Goal: Communication & Community: Answer question/provide support

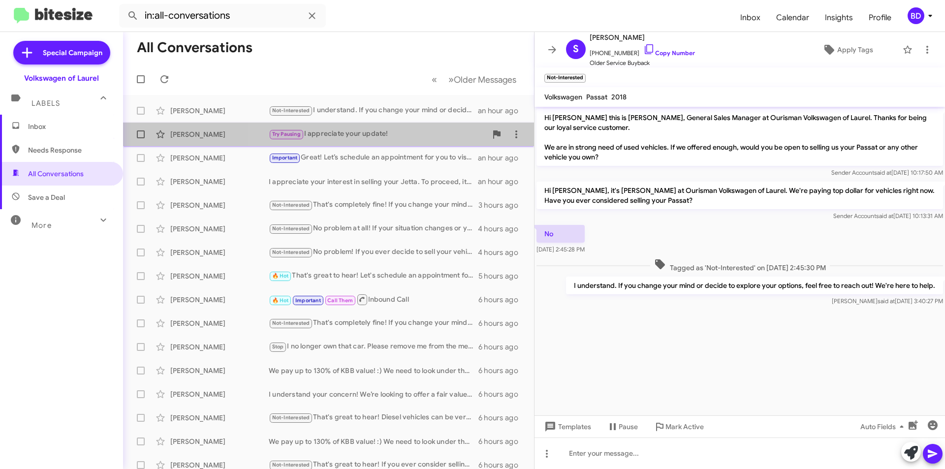
click at [420, 138] on div "Try Pausing I appreciate your update!" at bounding box center [378, 133] width 218 height 11
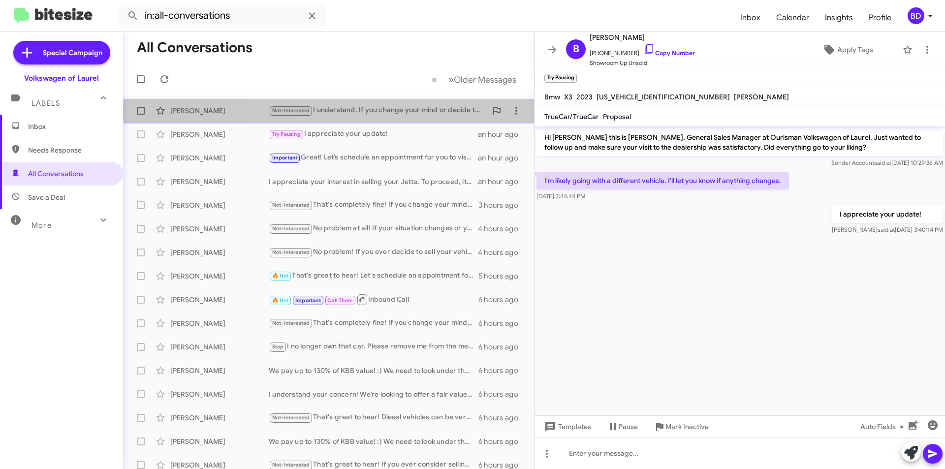
click at [432, 111] on div "Not-Interested I understand. If you change your mind or decide to explore your …" at bounding box center [378, 110] width 218 height 11
